Goal: Task Accomplishment & Management: Manage account settings

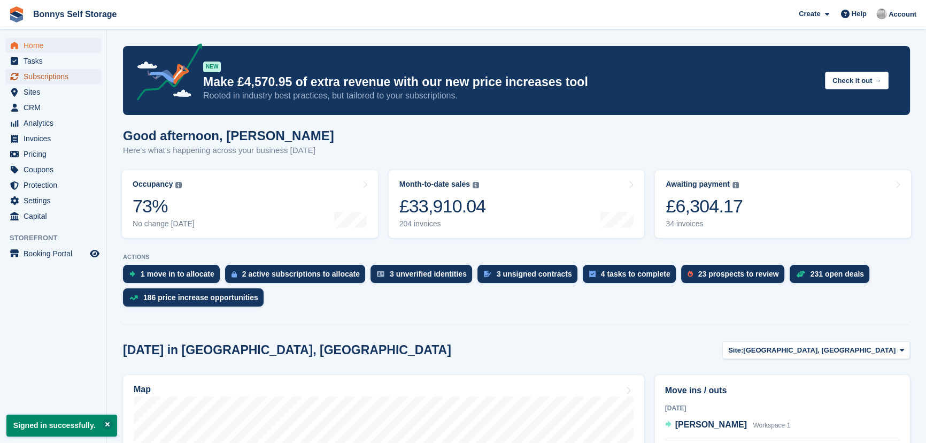
click at [59, 76] on span "Subscriptions" at bounding box center [56, 76] width 64 height 15
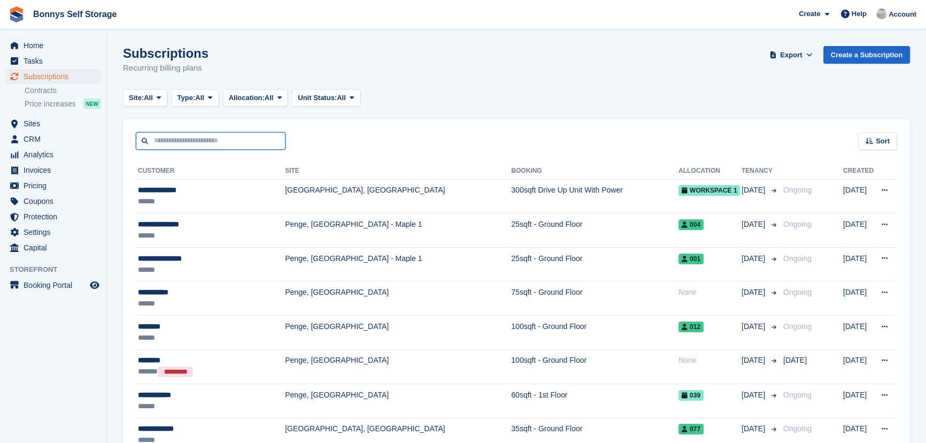
click at [211, 143] on input "text" at bounding box center [211, 141] width 150 height 18
type input "***"
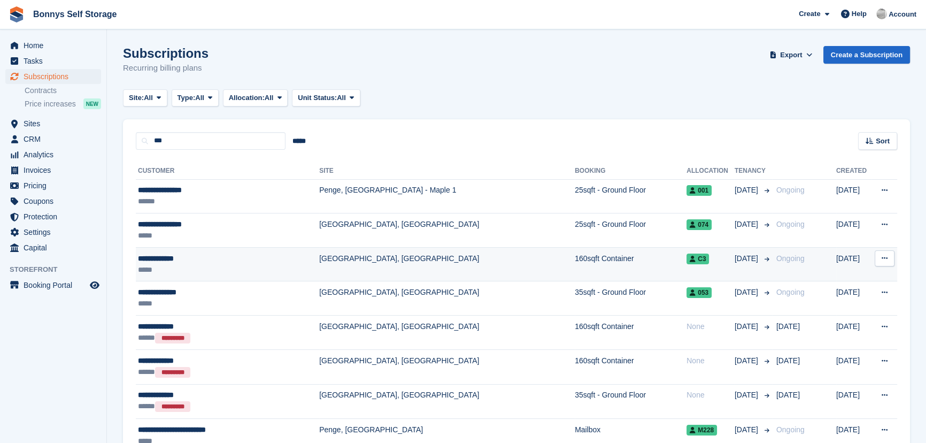
click at [195, 268] on div "*****" at bounding box center [216, 269] width 157 height 11
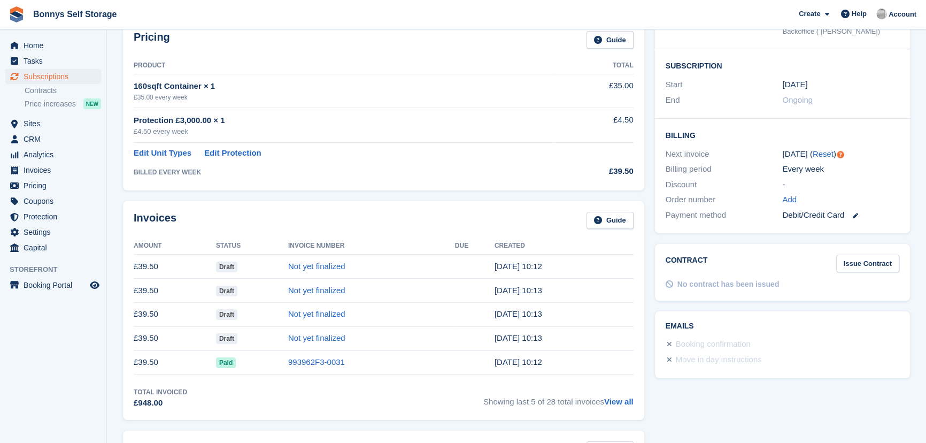
scroll to position [194, 0]
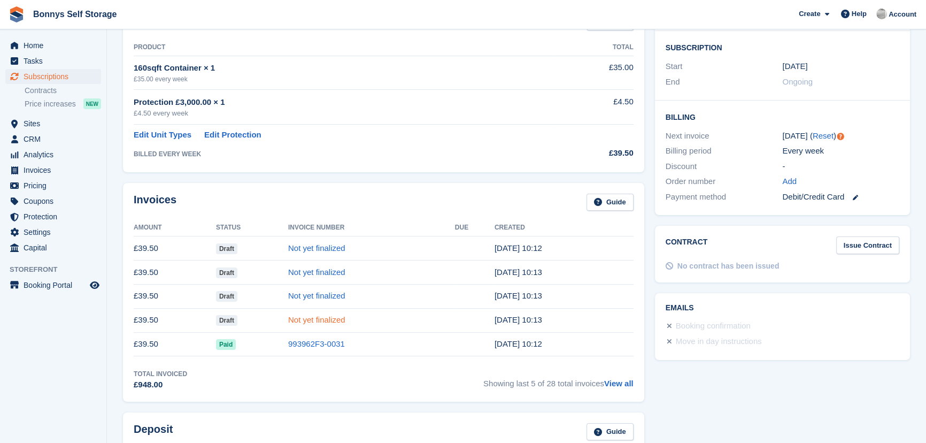
click at [297, 315] on link "Not yet finalized" at bounding box center [316, 319] width 57 height 9
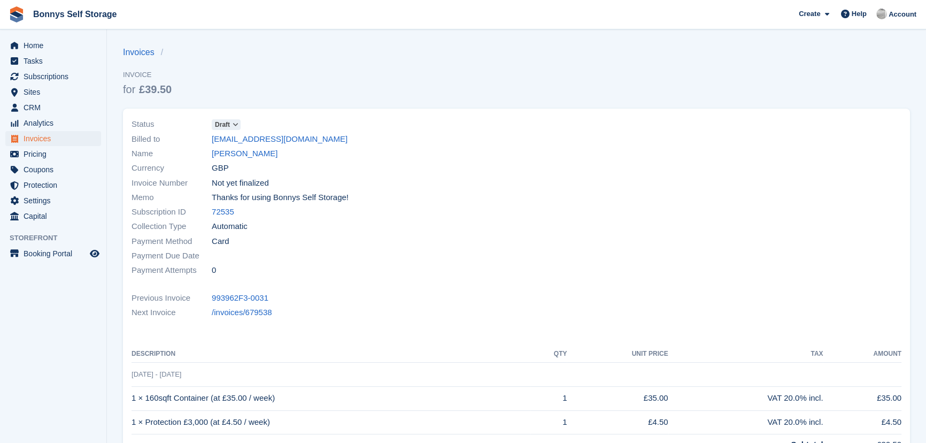
click at [235, 125] on icon at bounding box center [236, 124] width 6 height 6
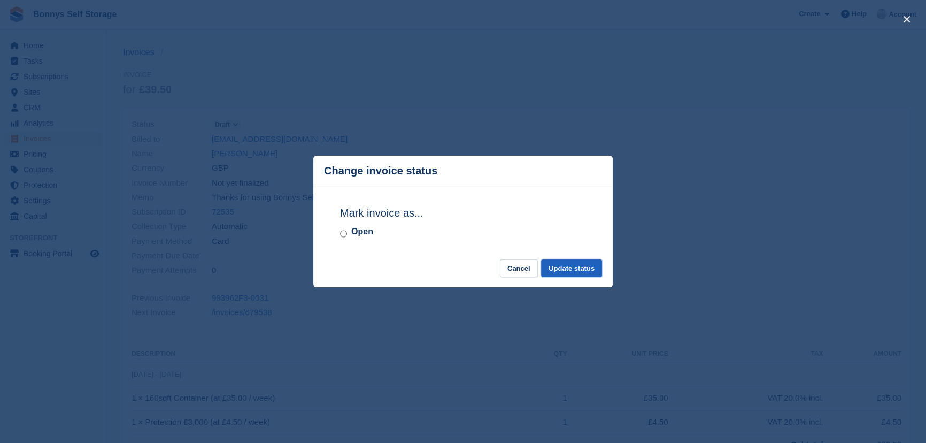
click at [588, 274] on button "Update status" at bounding box center [571, 268] width 61 height 18
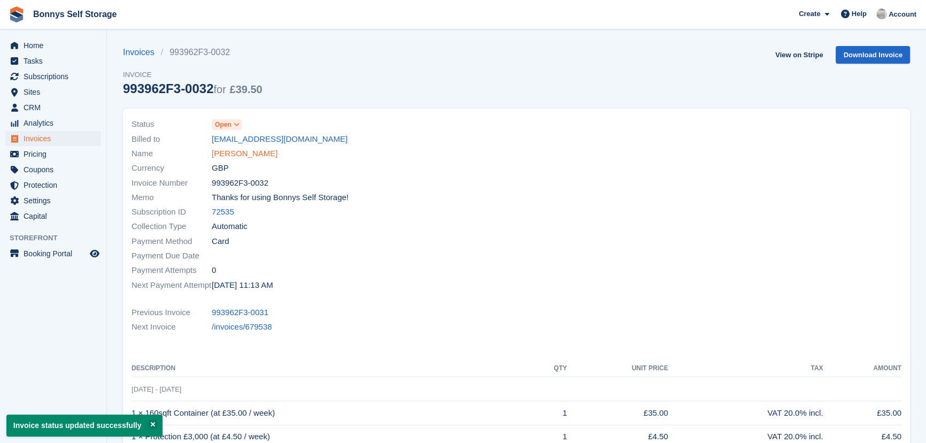
click at [251, 151] on link "Antonia Jones" at bounding box center [245, 154] width 66 height 12
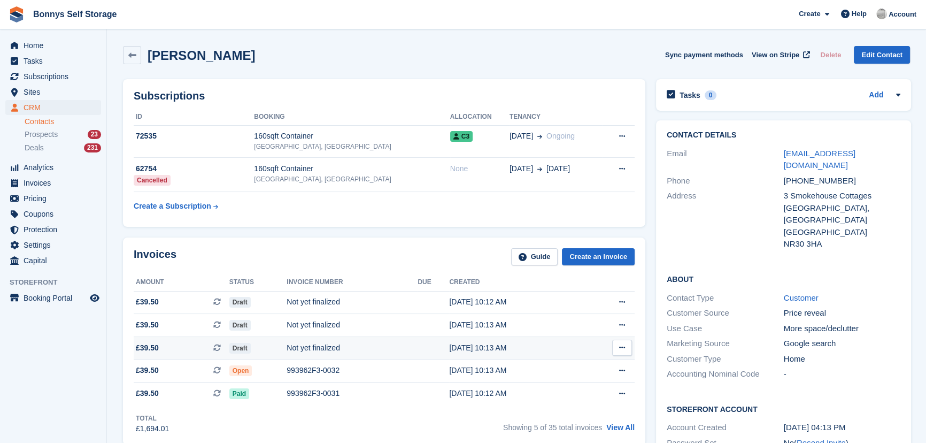
click at [278, 344] on div "Draft" at bounding box center [258, 347] width 58 height 11
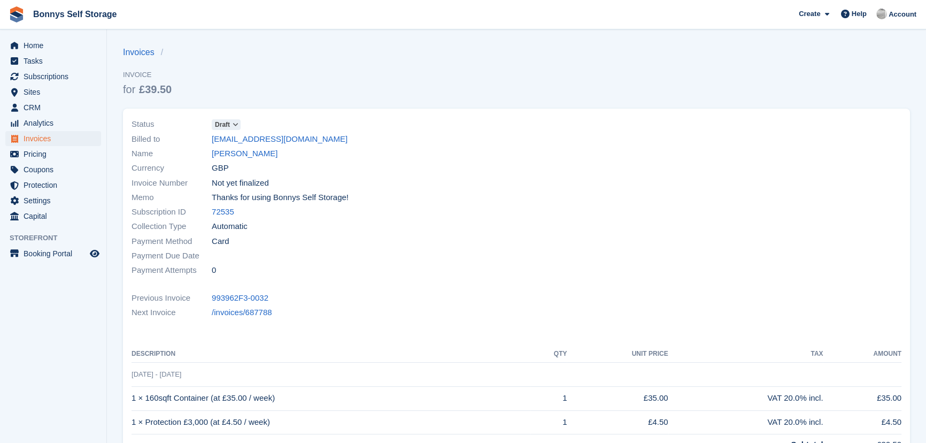
click at [231, 124] on span "Draft" at bounding box center [226, 124] width 29 height 11
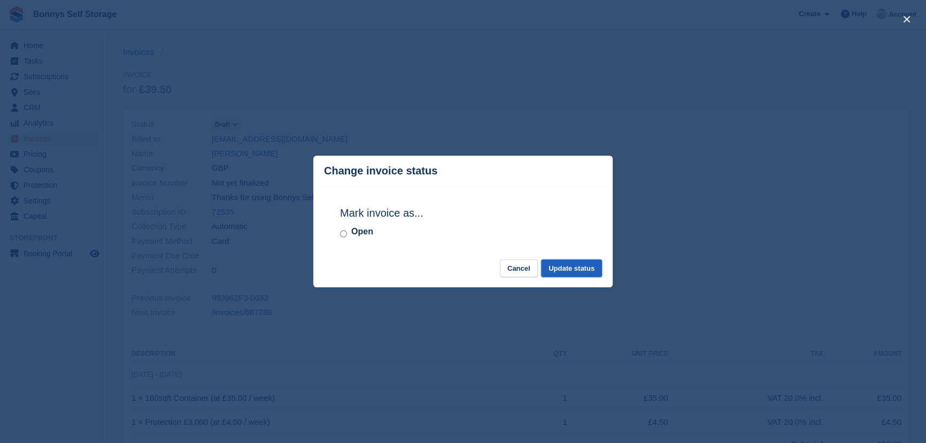
click at [581, 267] on button "Update status" at bounding box center [571, 268] width 61 height 18
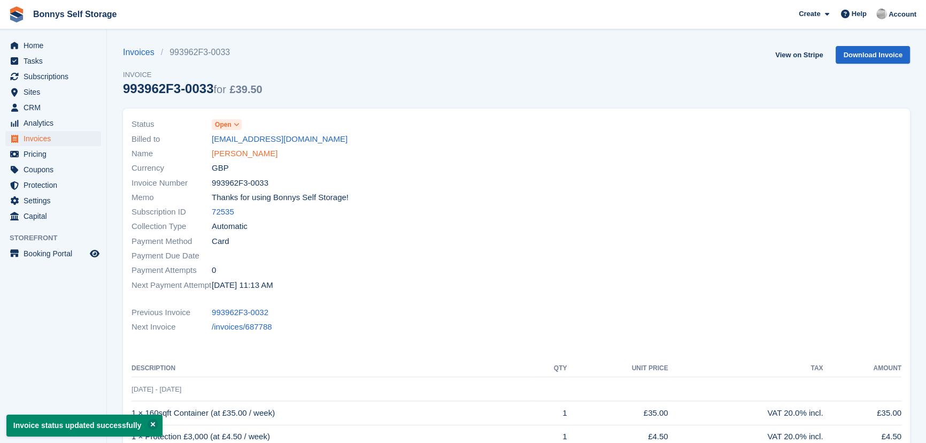
click at [235, 154] on link "[PERSON_NAME]" at bounding box center [245, 154] width 66 height 12
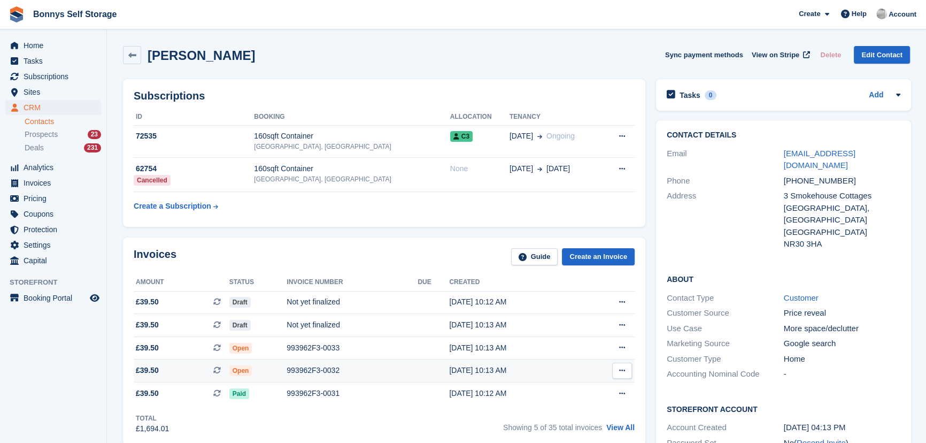
click at [287, 374] on div "993962F3-0032" at bounding box center [352, 370] width 131 height 11
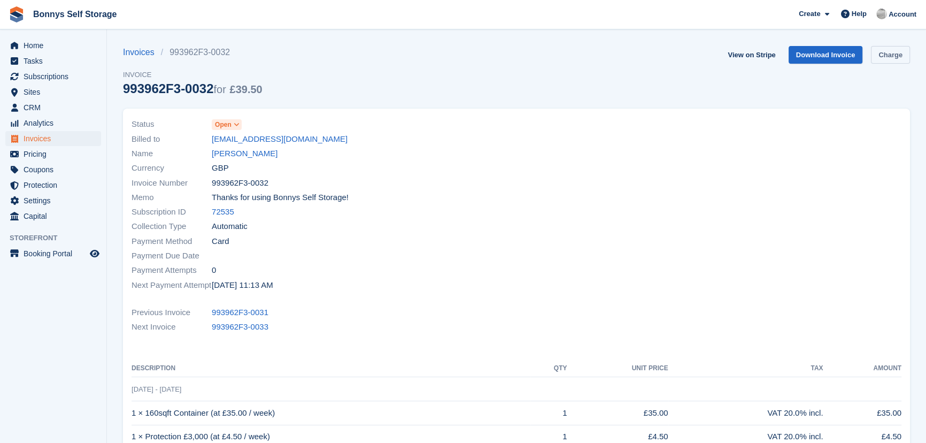
click at [895, 51] on link "Charge" at bounding box center [890, 55] width 39 height 18
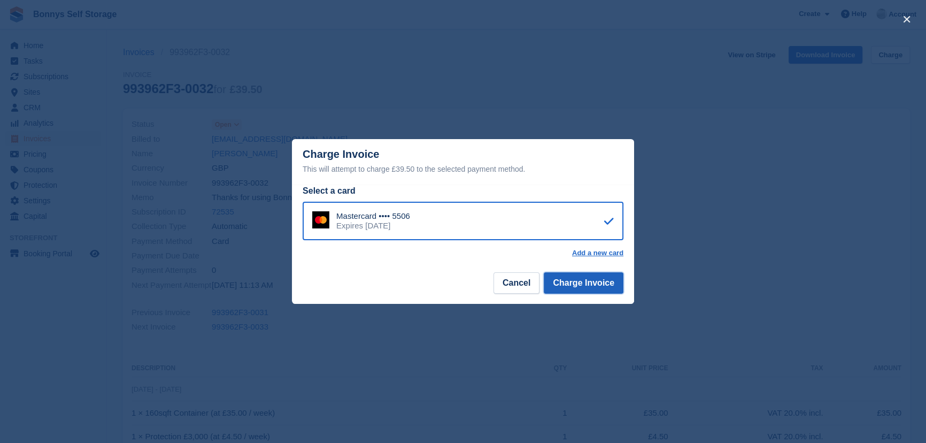
click at [581, 287] on button "Charge Invoice" at bounding box center [584, 282] width 80 height 21
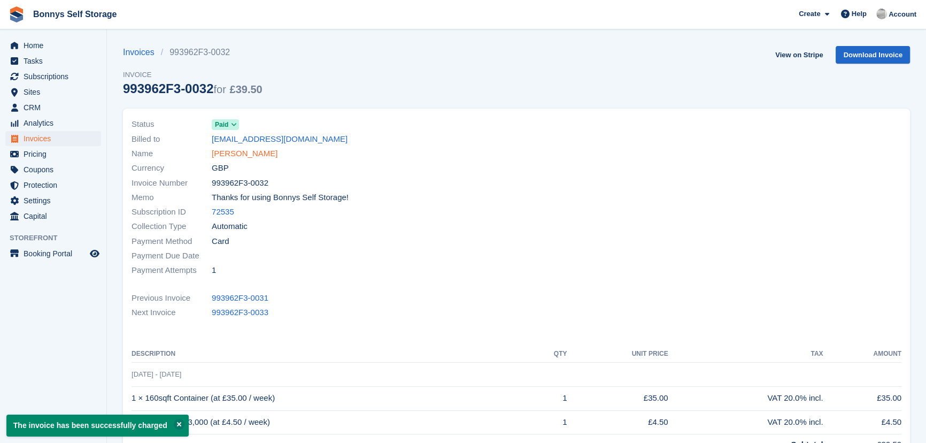
click at [244, 153] on link "[PERSON_NAME]" at bounding box center [245, 154] width 66 height 12
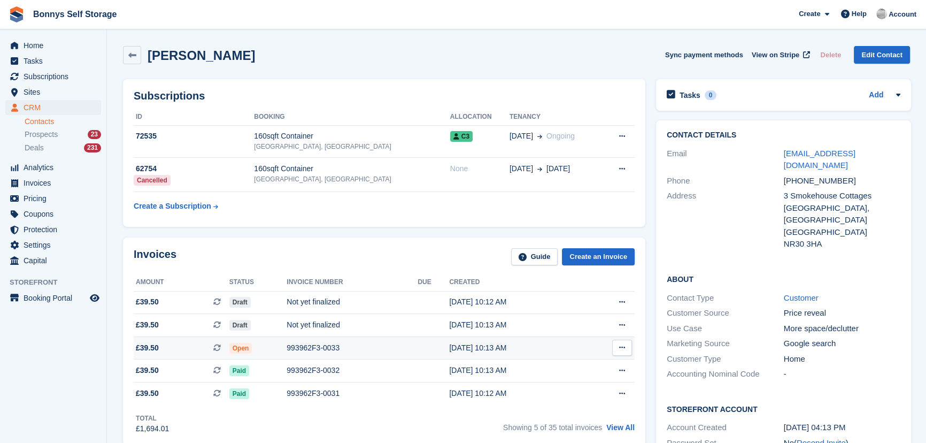
click at [293, 350] on div "993962F3-0033" at bounding box center [352, 347] width 131 height 11
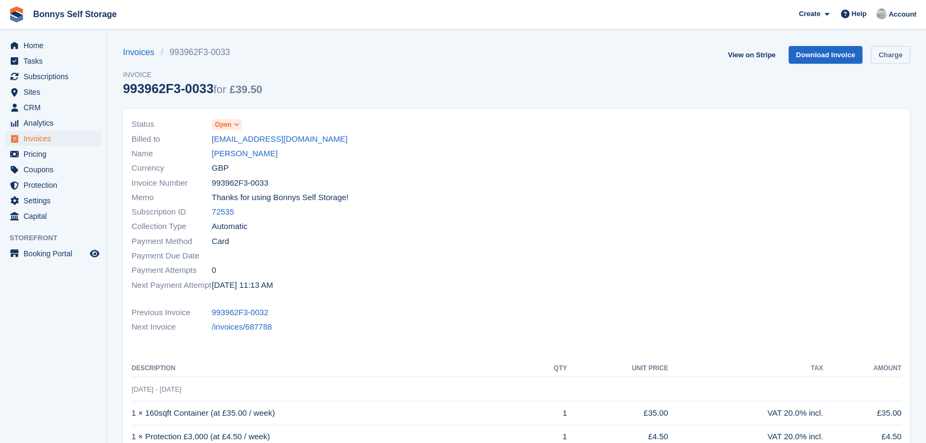
click at [895, 56] on link "Charge" at bounding box center [890, 55] width 39 height 18
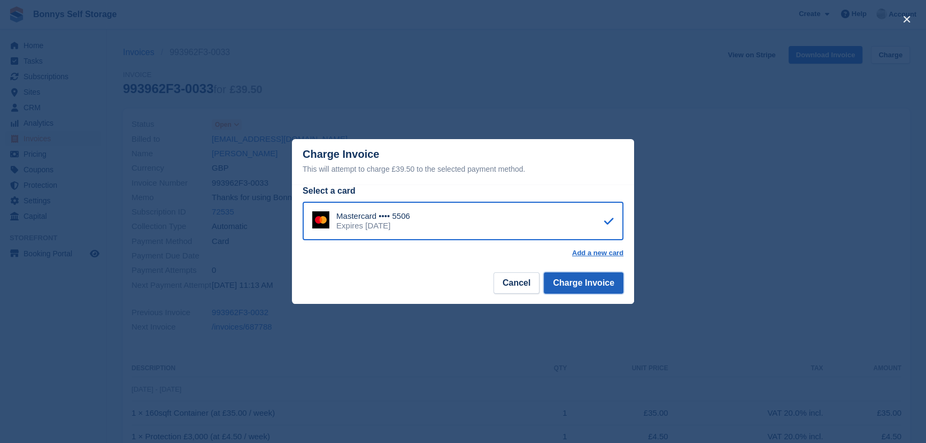
click at [572, 280] on button "Charge Invoice" at bounding box center [584, 282] width 80 height 21
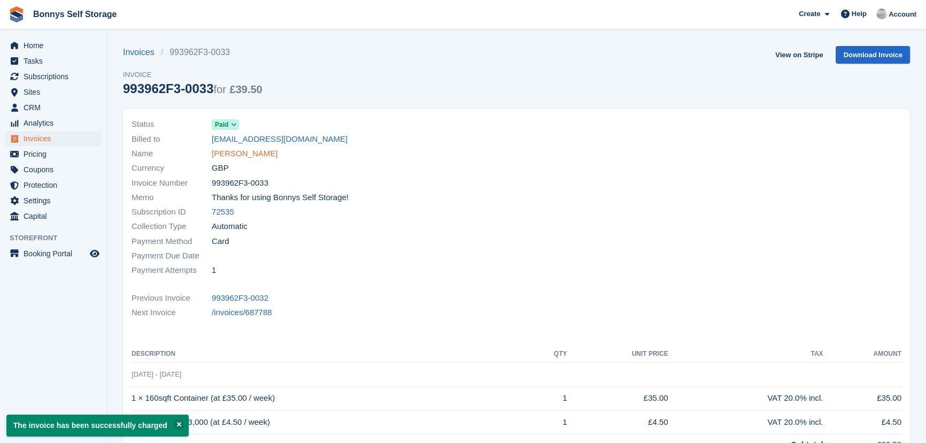
click at [236, 150] on link "[PERSON_NAME]" at bounding box center [245, 154] width 66 height 12
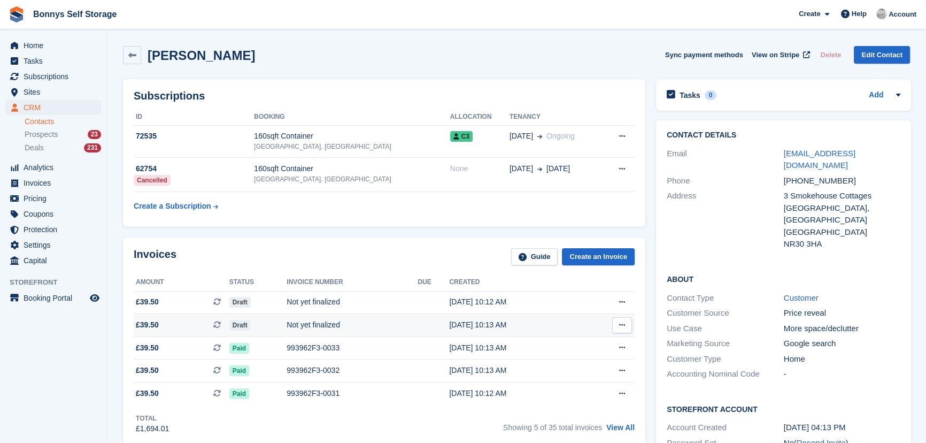
click at [303, 320] on div "Not yet finalized" at bounding box center [352, 324] width 131 height 11
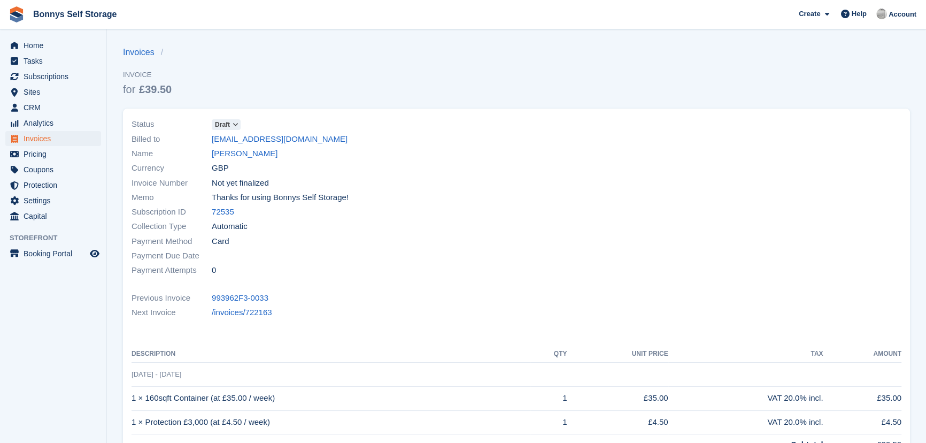
click at [230, 121] on span "Draft" at bounding box center [222, 125] width 15 height 10
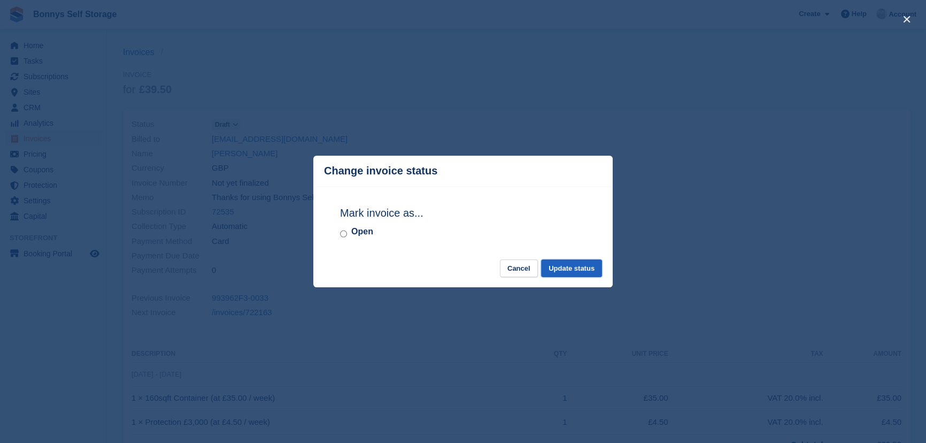
click at [579, 265] on button "Update status" at bounding box center [571, 268] width 61 height 18
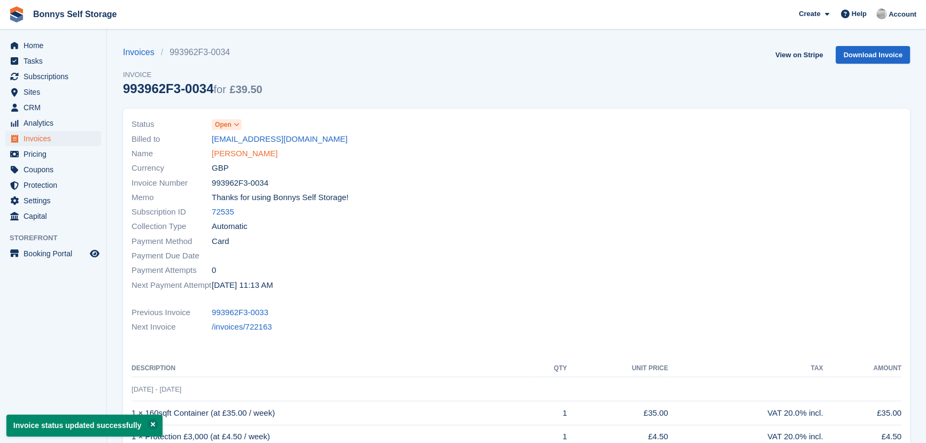
click at [245, 153] on link "[PERSON_NAME]" at bounding box center [245, 154] width 66 height 12
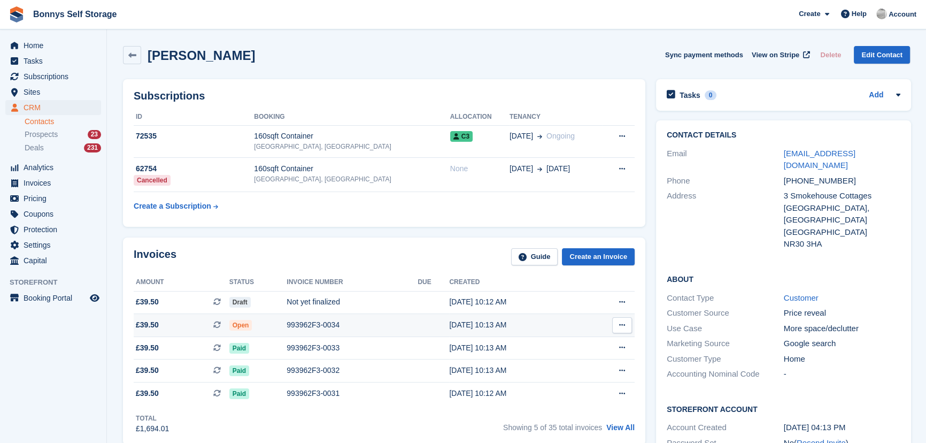
click at [303, 321] on div "993962F3-0034" at bounding box center [352, 324] width 131 height 11
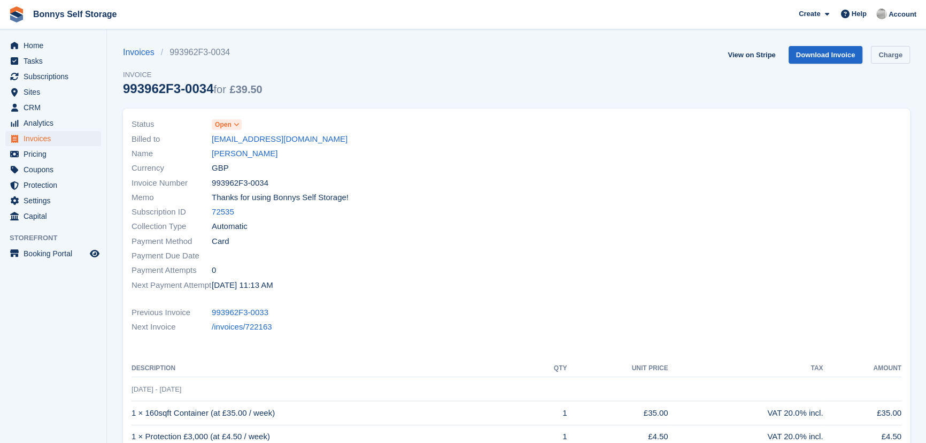
click at [886, 57] on link "Charge" at bounding box center [890, 55] width 39 height 18
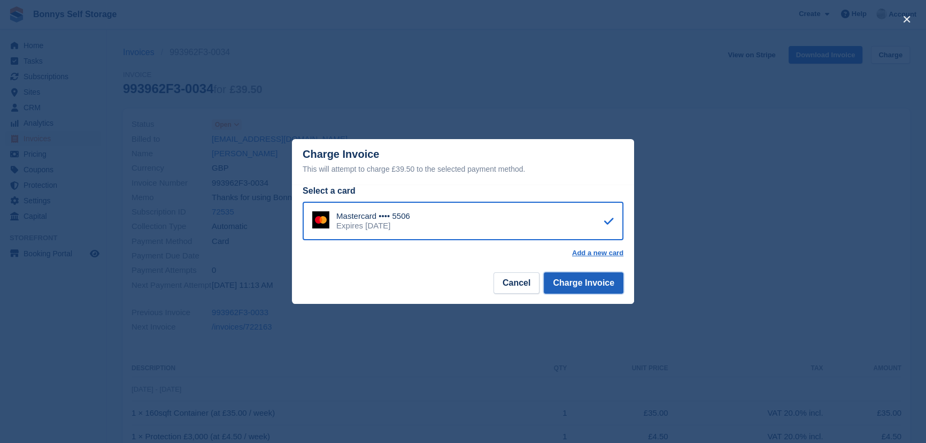
click at [577, 280] on button "Charge Invoice" at bounding box center [584, 282] width 80 height 21
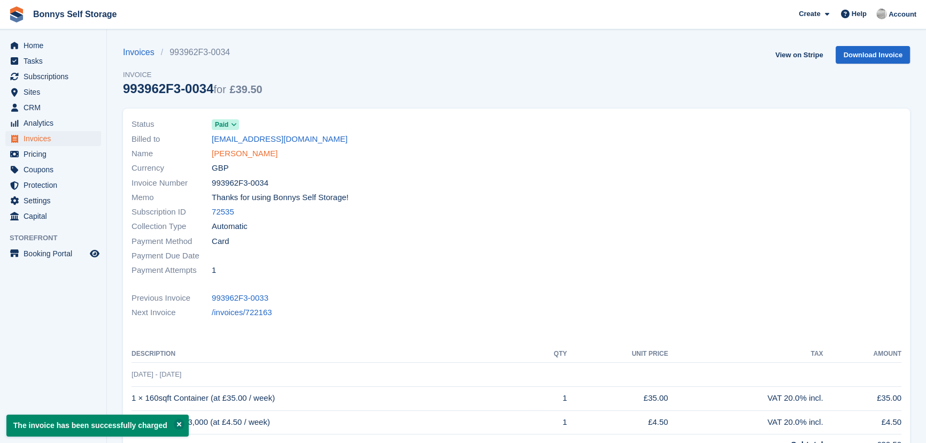
click at [225, 155] on link "[PERSON_NAME]" at bounding box center [245, 154] width 66 height 12
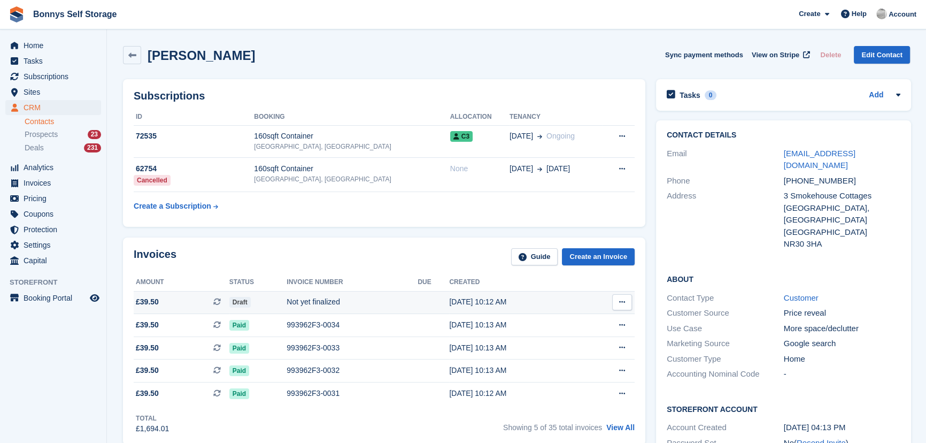
click at [296, 305] on div "Not yet finalized" at bounding box center [352, 301] width 131 height 11
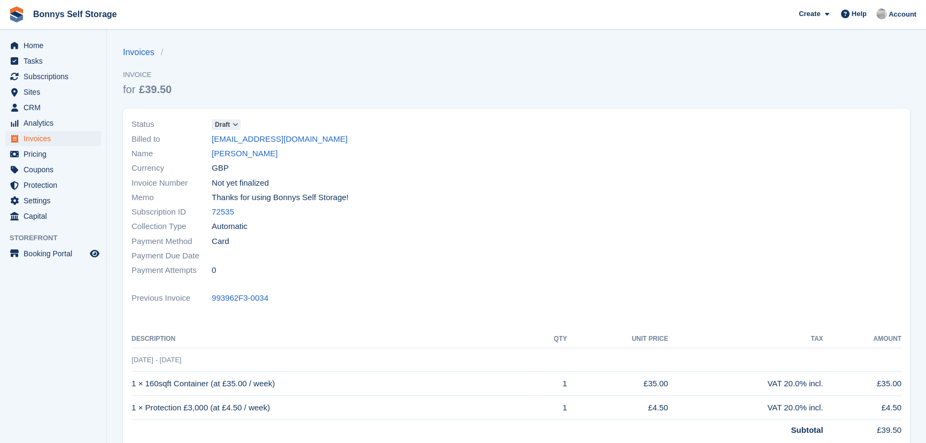
click at [235, 126] on icon at bounding box center [236, 124] width 6 height 6
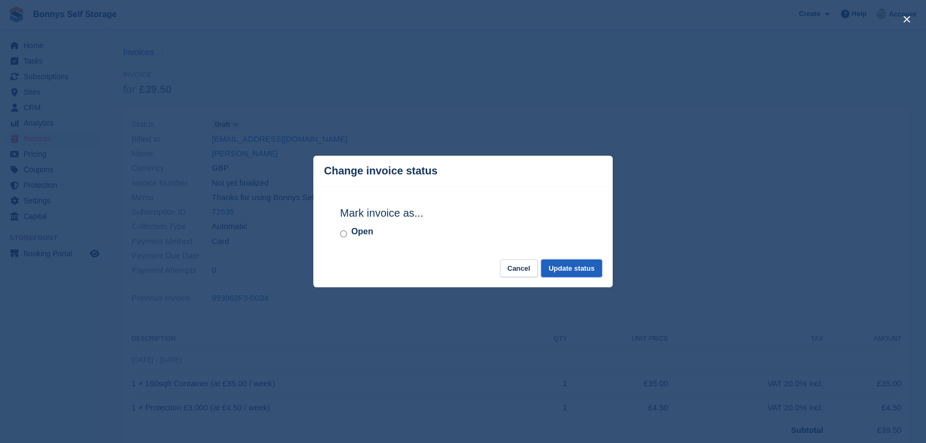
click at [575, 270] on button "Update status" at bounding box center [571, 268] width 61 height 18
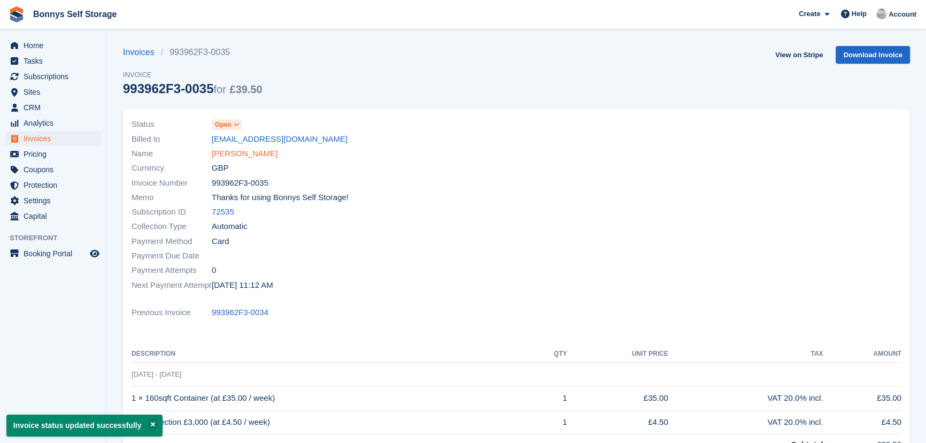
click at [253, 152] on link "[PERSON_NAME]" at bounding box center [245, 154] width 66 height 12
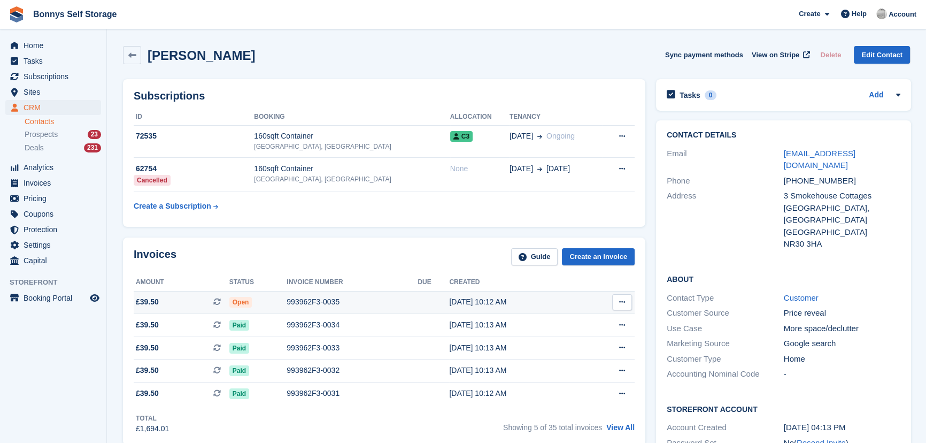
click at [306, 302] on div "993962F3-0035" at bounding box center [352, 301] width 131 height 11
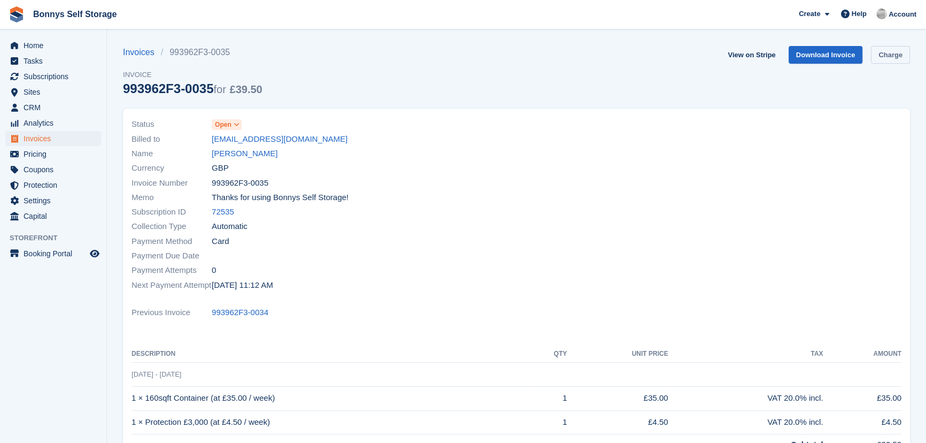
click at [894, 46] on link "Charge" at bounding box center [890, 55] width 39 height 18
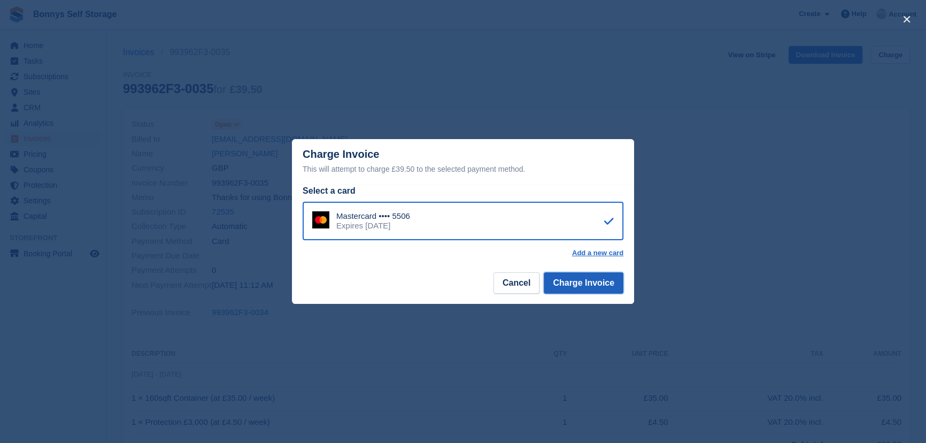
click at [597, 285] on button "Charge Invoice" at bounding box center [584, 282] width 80 height 21
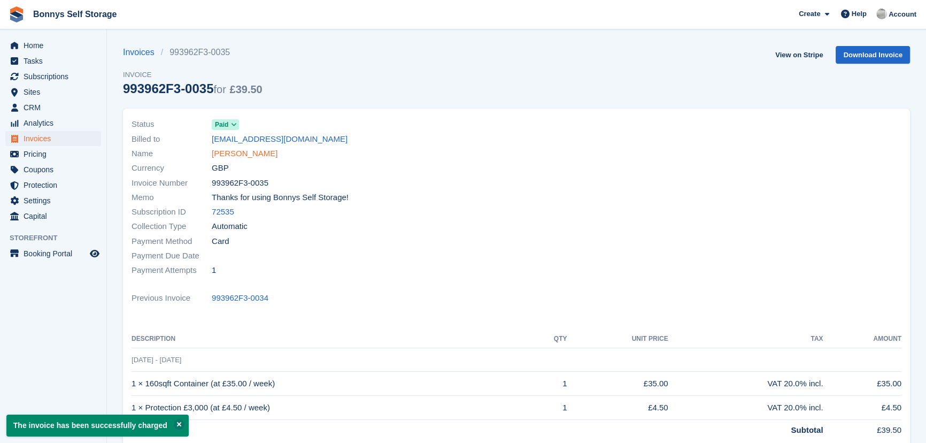
click at [245, 151] on link "[PERSON_NAME]" at bounding box center [245, 154] width 66 height 12
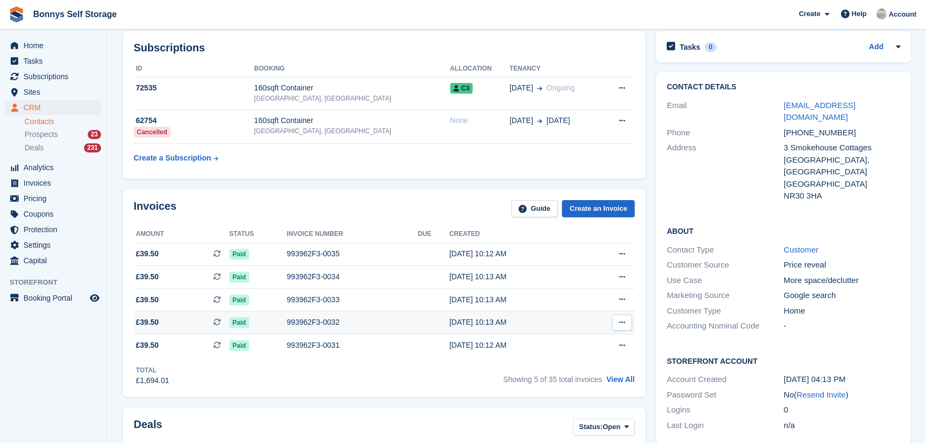
scroll to position [48, 0]
click at [396, 184] on div "Invoices Guide Create an Invoice Amount Status Invoice number Due Created £39.5…" at bounding box center [384, 293] width 533 height 218
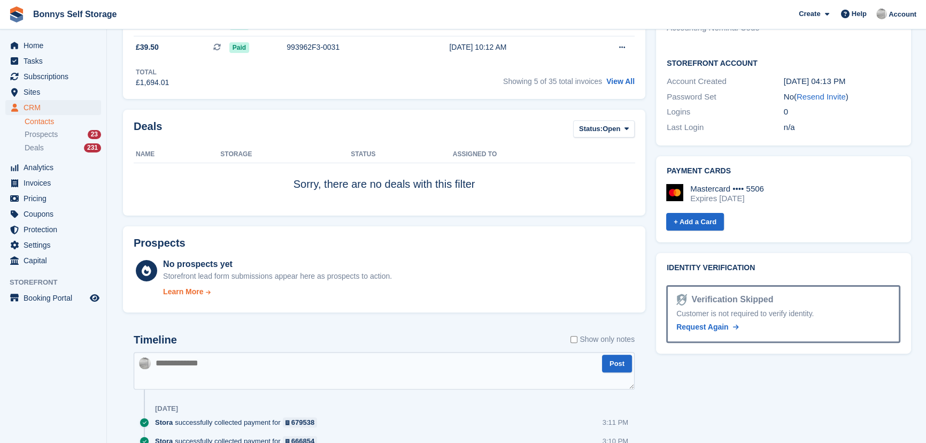
scroll to position [389, 0]
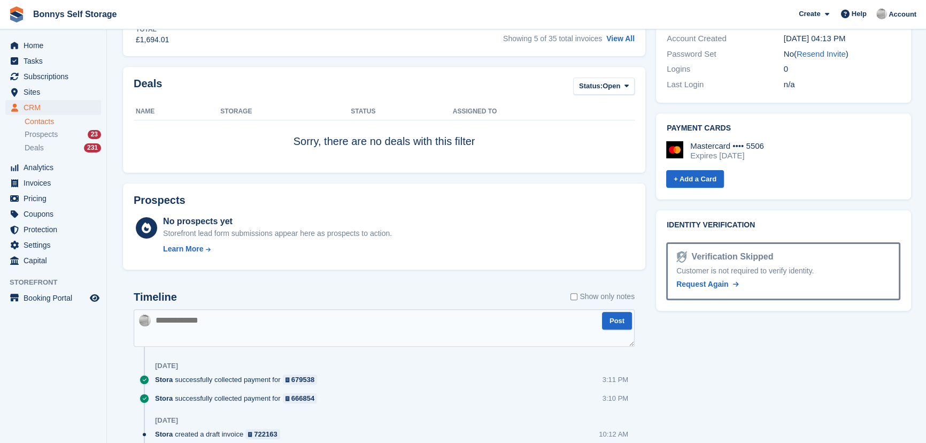
click at [272, 323] on textarea at bounding box center [384, 327] width 501 height 37
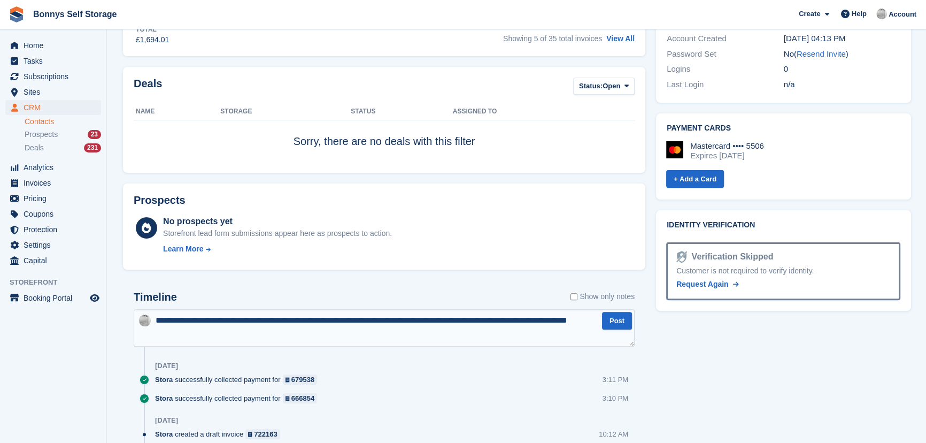
type textarea "**********"
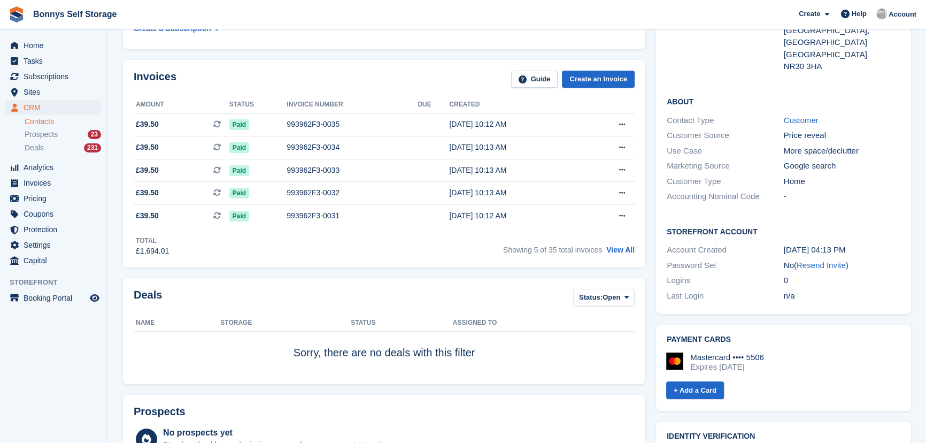
scroll to position [0, 0]
